Goal: Find specific page/section: Find specific page/section

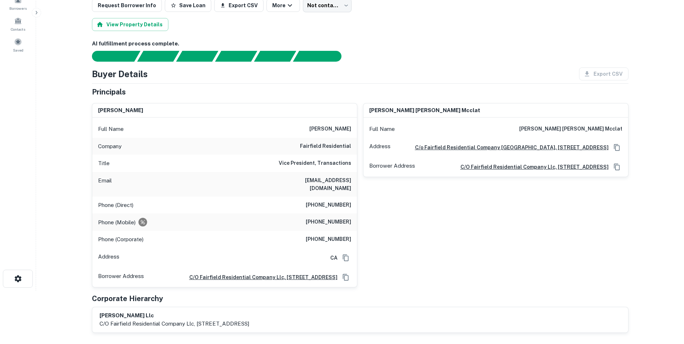
scroll to position [36, 0]
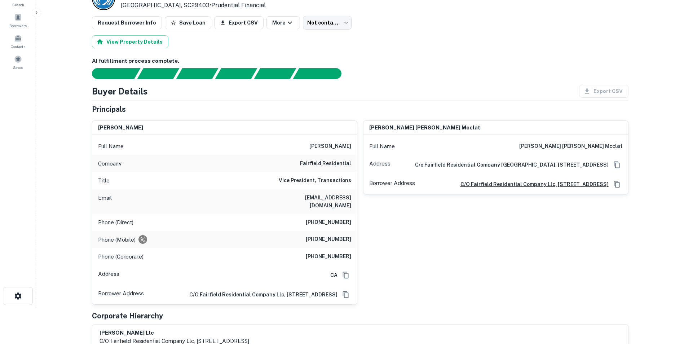
drag, startPoint x: 360, startPoint y: 119, endPoint x: 410, endPoint y: 49, distance: 86.8
drag, startPoint x: 376, startPoint y: 249, endPoint x: 381, endPoint y: 249, distance: 4.7
click at [376, 249] on div "[PERSON_NAME] [PERSON_NAME] mcclat Full Name [PERSON_NAME] [PERSON_NAME] mcclat…" at bounding box center [492, 210] width 271 height 190
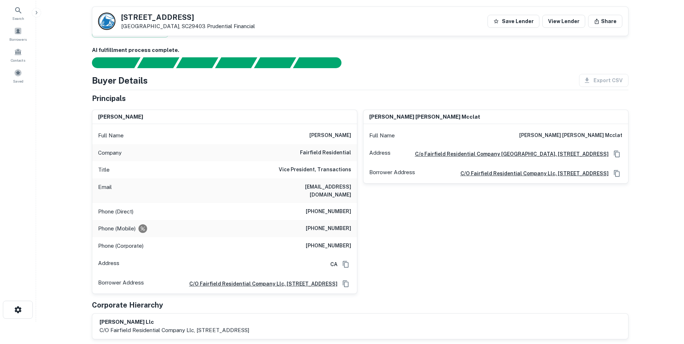
scroll to position [0, 0]
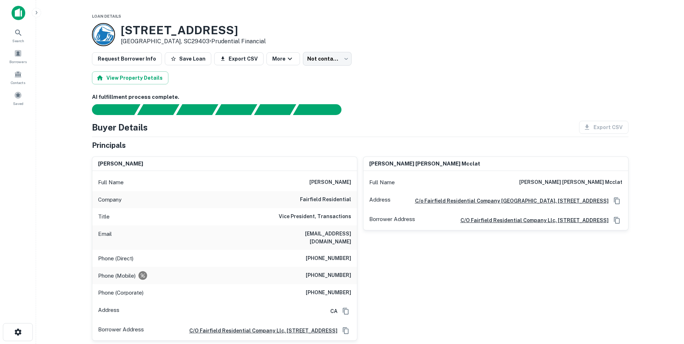
click at [434, 343] on html "Search Borrowers Contacts Saved Loan Details [STREET_ADDRESS] • Prudential Fina…" at bounding box center [342, 172] width 684 height 344
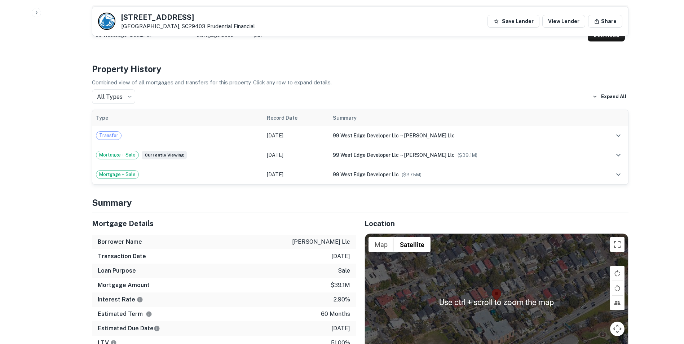
scroll to position [360, 0]
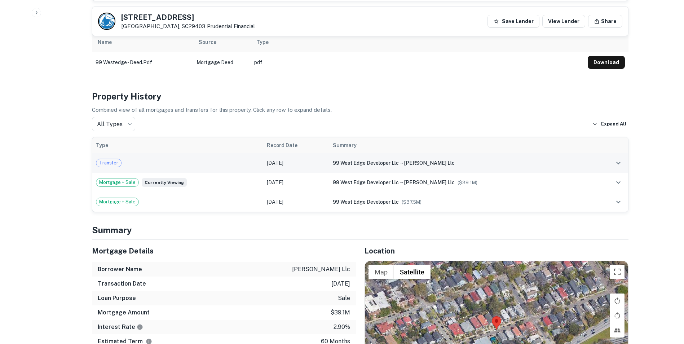
click at [112, 161] on span "Transfer" at bounding box center [108, 162] width 25 height 7
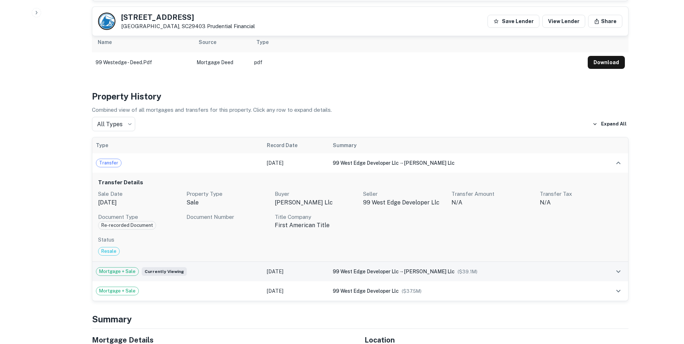
click at [269, 269] on td "[DATE]" at bounding box center [296, 271] width 66 height 19
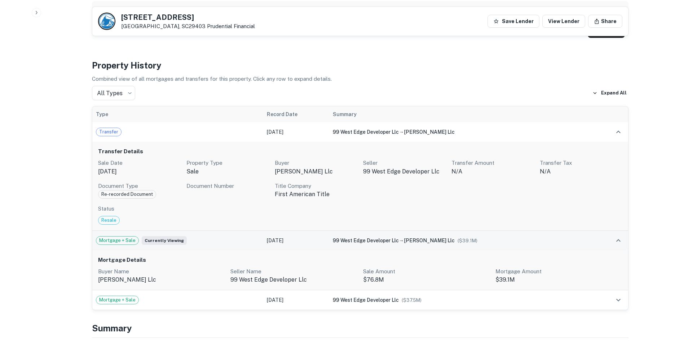
scroll to position [433, 0]
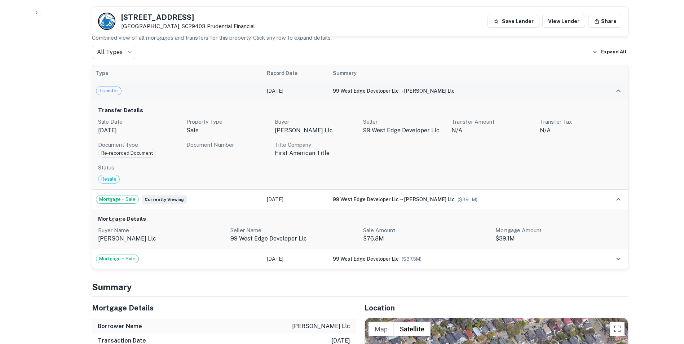
click at [245, 89] on div "Transfer" at bounding box center [178, 91] width 164 height 9
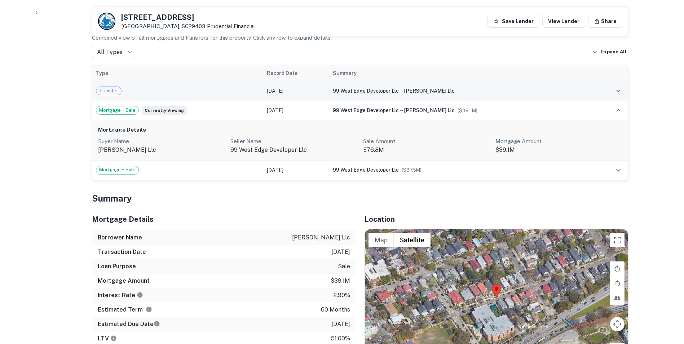
click at [101, 90] on span "Transfer" at bounding box center [108, 90] width 25 height 7
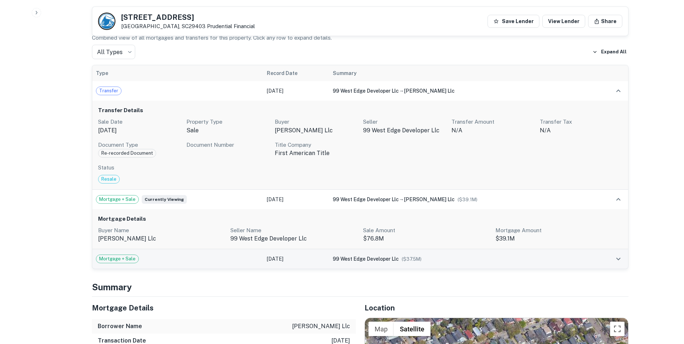
click at [173, 258] on div "Mortgage + Sale" at bounding box center [178, 258] width 164 height 9
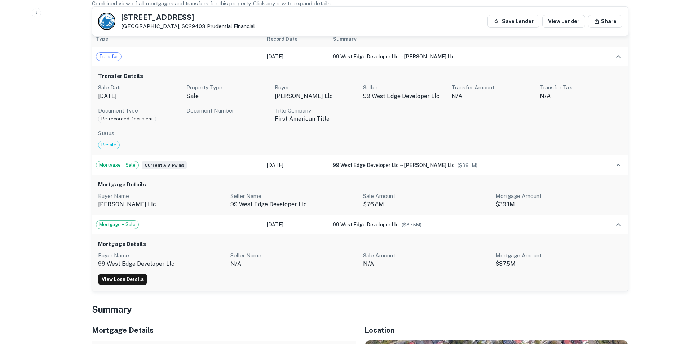
scroll to position [541, 0]
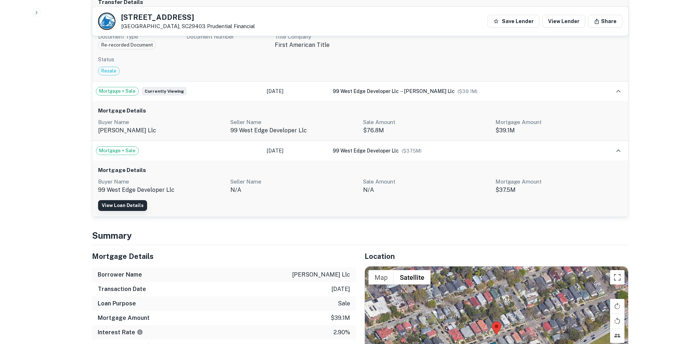
click at [132, 207] on link "View Loan Details" at bounding box center [122, 205] width 49 height 11
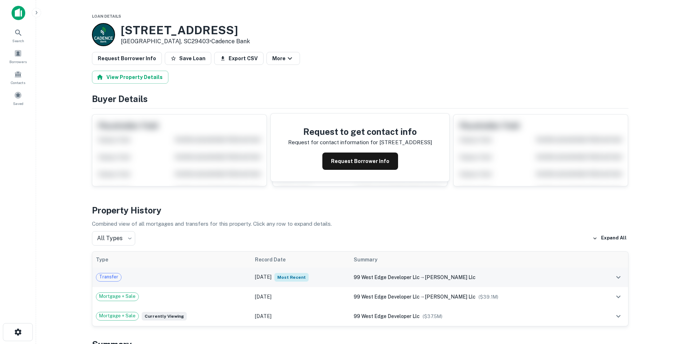
click at [100, 279] on span "Transfer" at bounding box center [108, 276] width 25 height 7
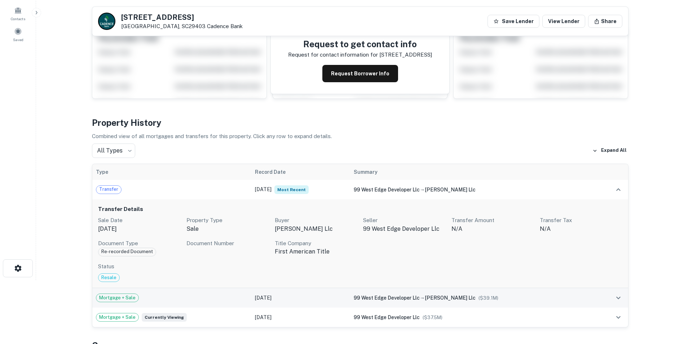
scroll to position [144, 0]
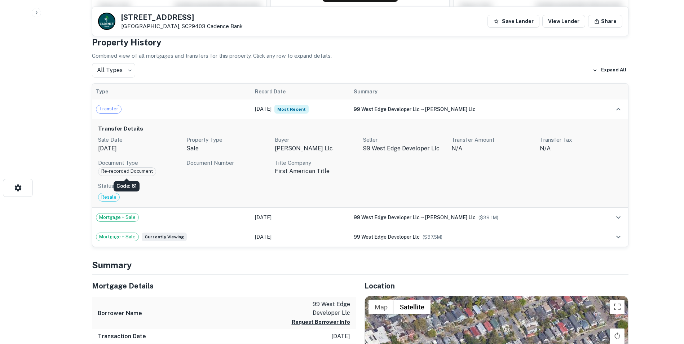
click at [143, 173] on span "Re-recorded Document" at bounding box center [126, 171] width 57 height 7
click at [144, 172] on span "Re-recorded Document" at bounding box center [126, 171] width 57 height 7
click at [123, 217] on span "Mortgage + Sale" at bounding box center [117, 217] width 42 height 7
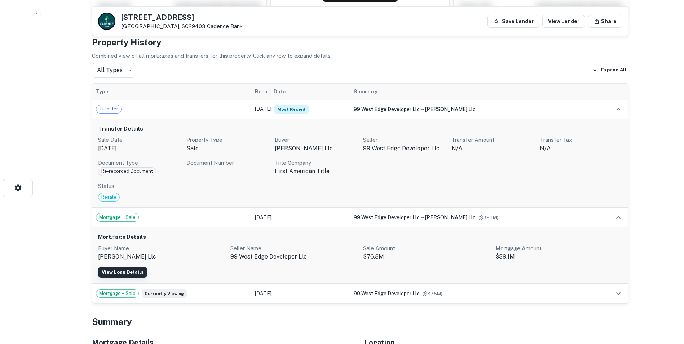
click at [133, 269] on link "View Loan Details" at bounding box center [122, 272] width 49 height 11
